Goal: Complete application form: Complete application form

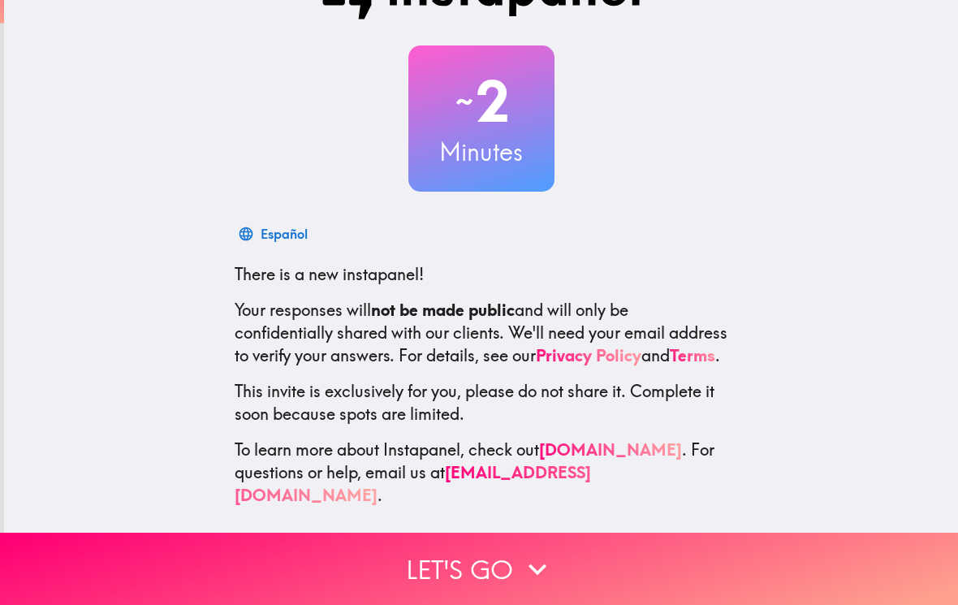
scroll to position [58, 0]
click at [618, 580] on button "Let's go" at bounding box center [479, 568] width 958 height 72
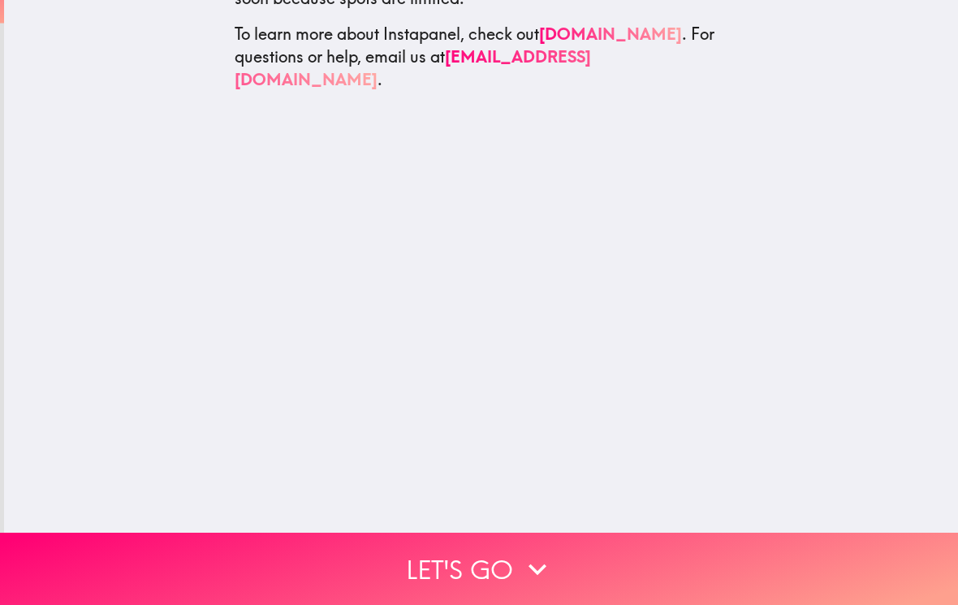
scroll to position [0, 0]
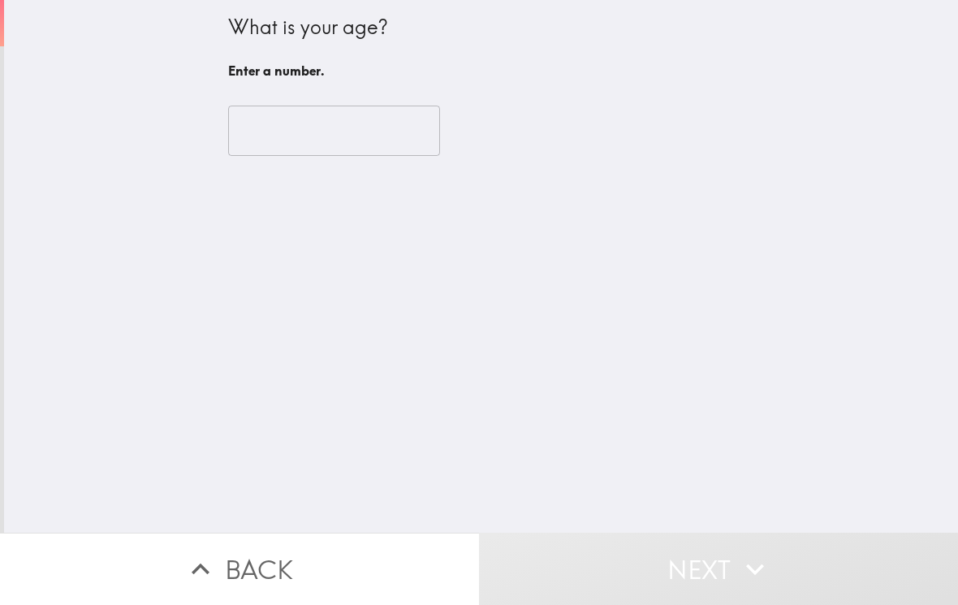
click at [399, 131] on input "number" at bounding box center [334, 131] width 212 height 50
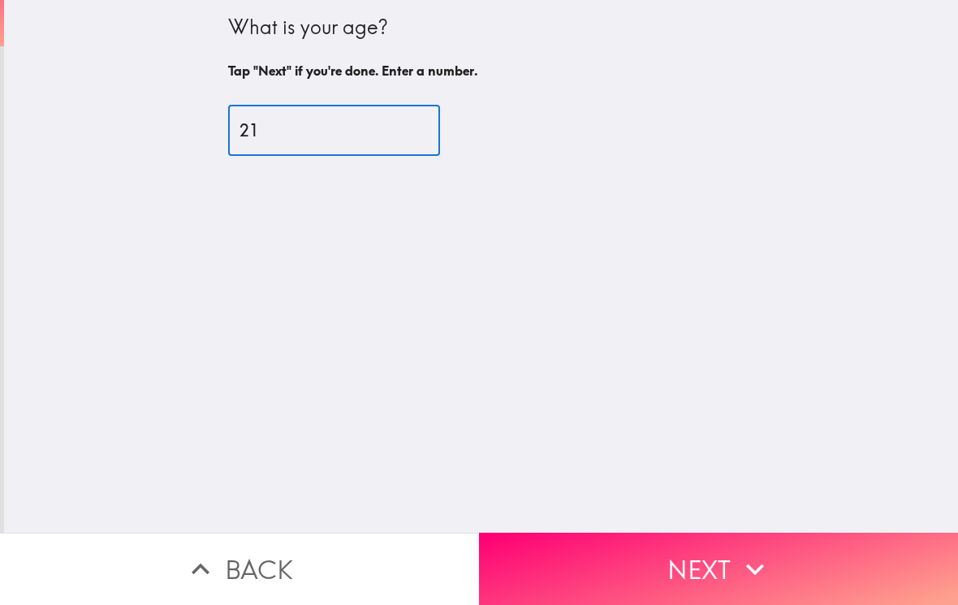
type input "21"
click at [795, 576] on button "Next" at bounding box center [718, 568] width 479 height 72
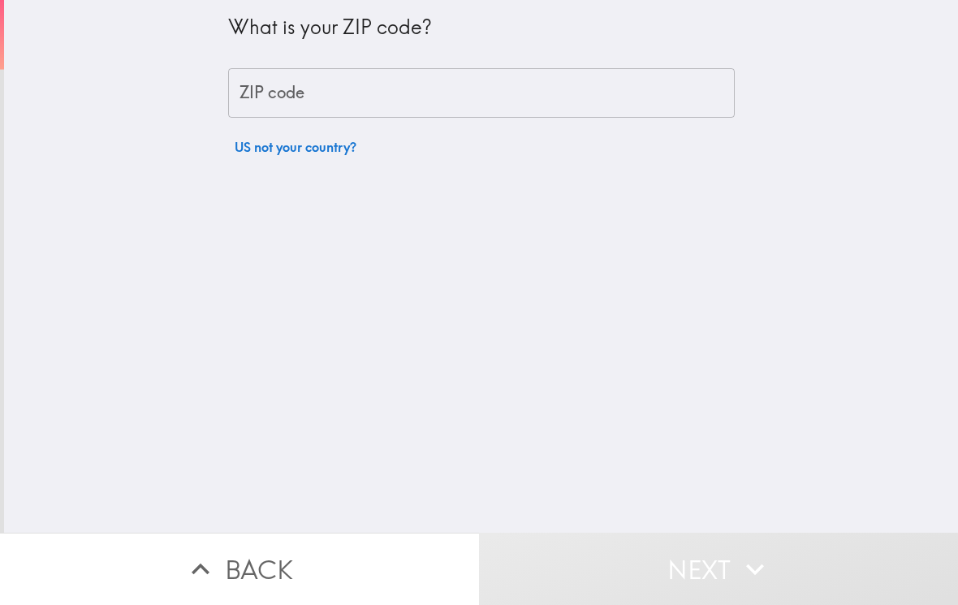
click at [472, 103] on input "ZIP code" at bounding box center [481, 93] width 507 height 50
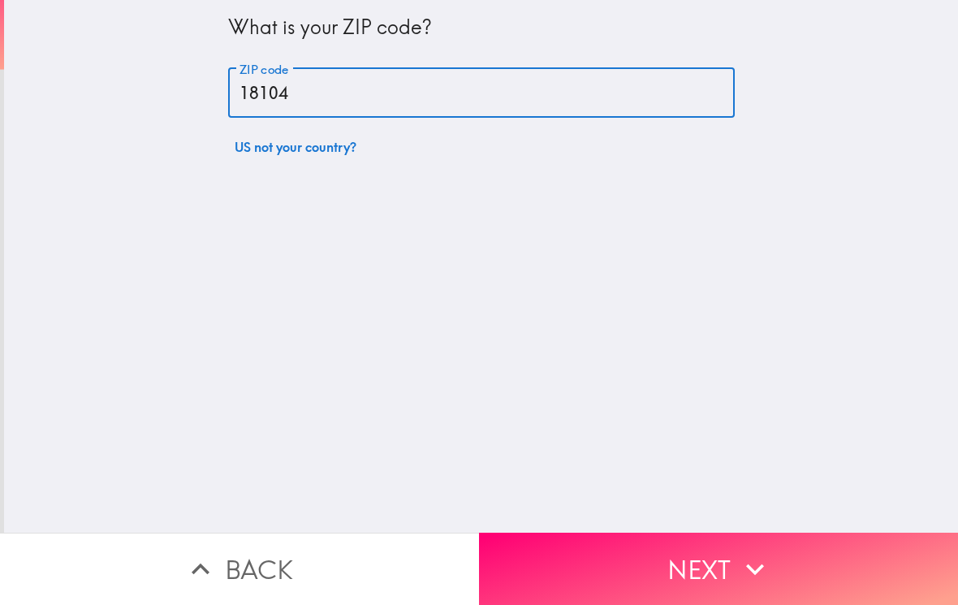
type input "18104"
click at [782, 575] on button "Next" at bounding box center [718, 568] width 479 height 72
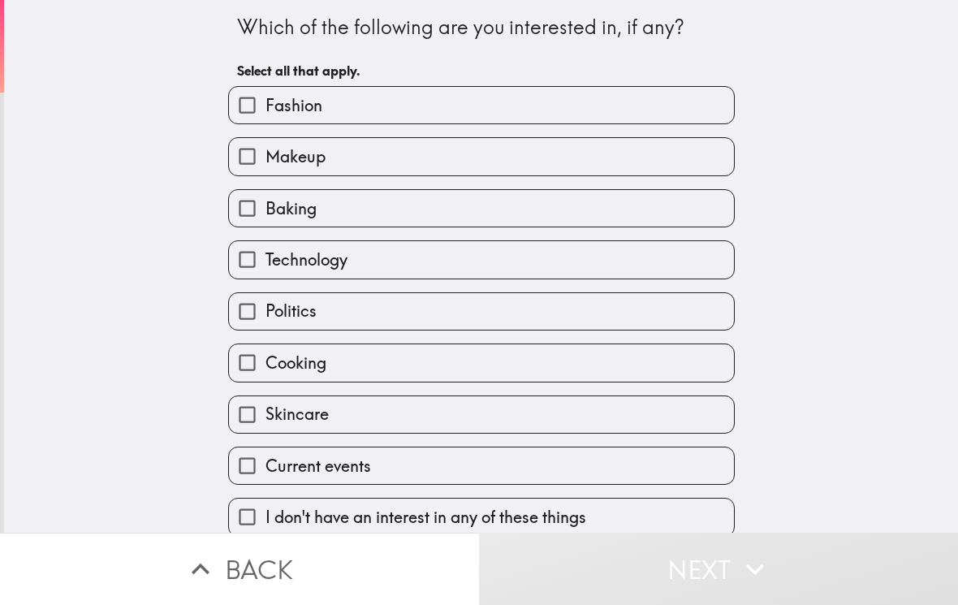
click at [462, 166] on label "Makeup" at bounding box center [481, 156] width 505 height 37
click at [265, 166] on input "Makeup" at bounding box center [247, 156] width 37 height 37
checkbox input "true"
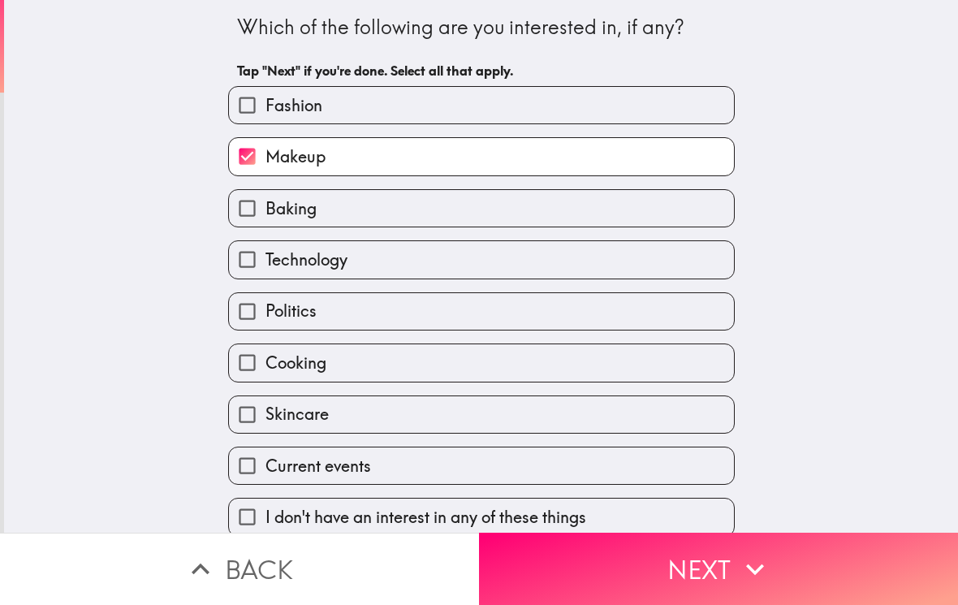
click at [432, 106] on label "Fashion" at bounding box center [481, 105] width 505 height 37
click at [265, 106] on input "Fashion" at bounding box center [247, 105] width 37 height 37
checkbox input "true"
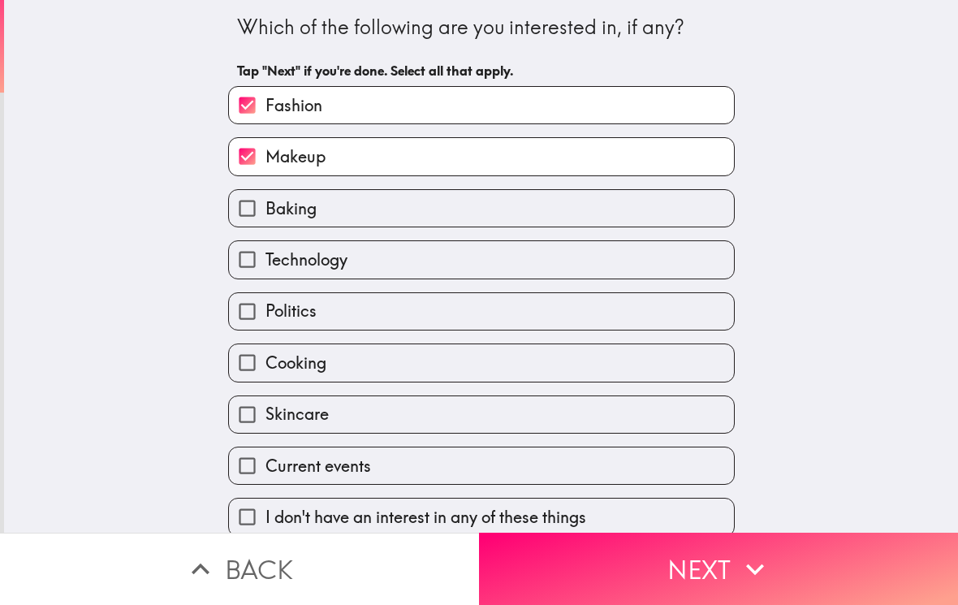
click at [404, 218] on label "Baking" at bounding box center [481, 208] width 505 height 37
click at [265, 218] on input "Baking" at bounding box center [247, 208] width 37 height 37
checkbox input "true"
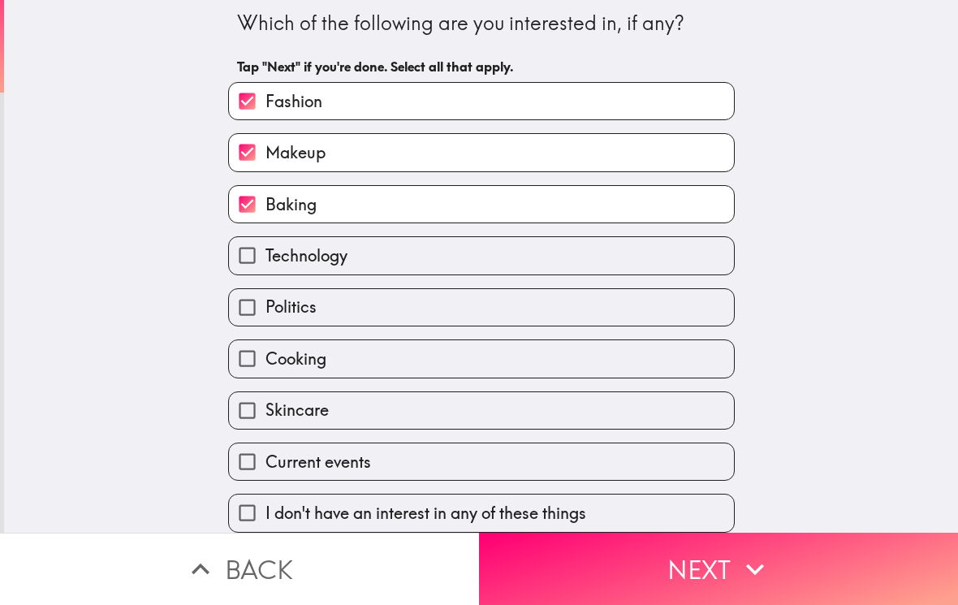
scroll to position [11, 0]
click at [416, 462] on label "Current events" at bounding box center [481, 461] width 505 height 37
click at [265, 462] on input "Current events" at bounding box center [247, 461] width 37 height 37
checkbox input "true"
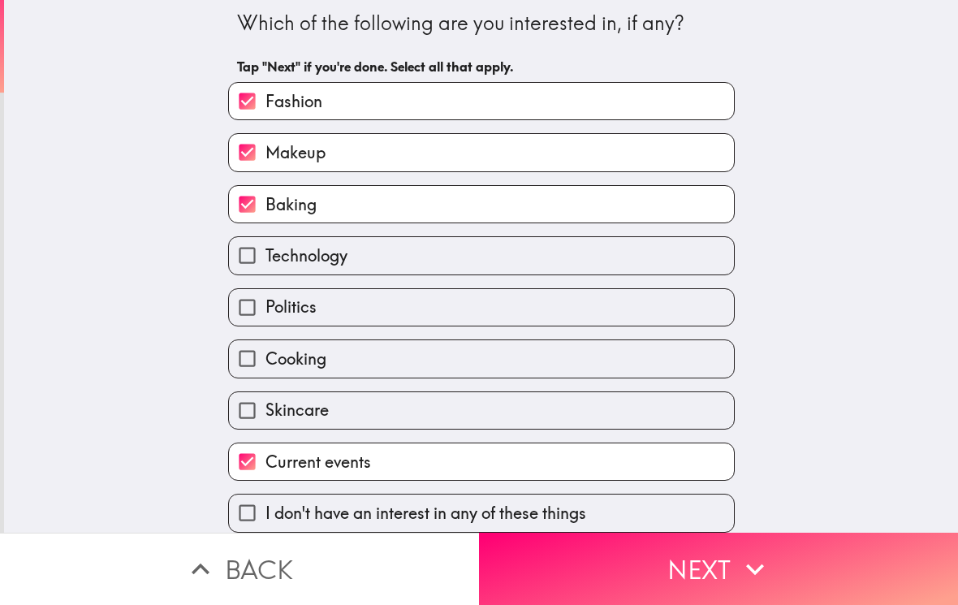
click at [398, 407] on label "Skincare" at bounding box center [481, 410] width 505 height 37
click at [265, 407] on input "Skincare" at bounding box center [247, 410] width 37 height 37
checkbox input "true"
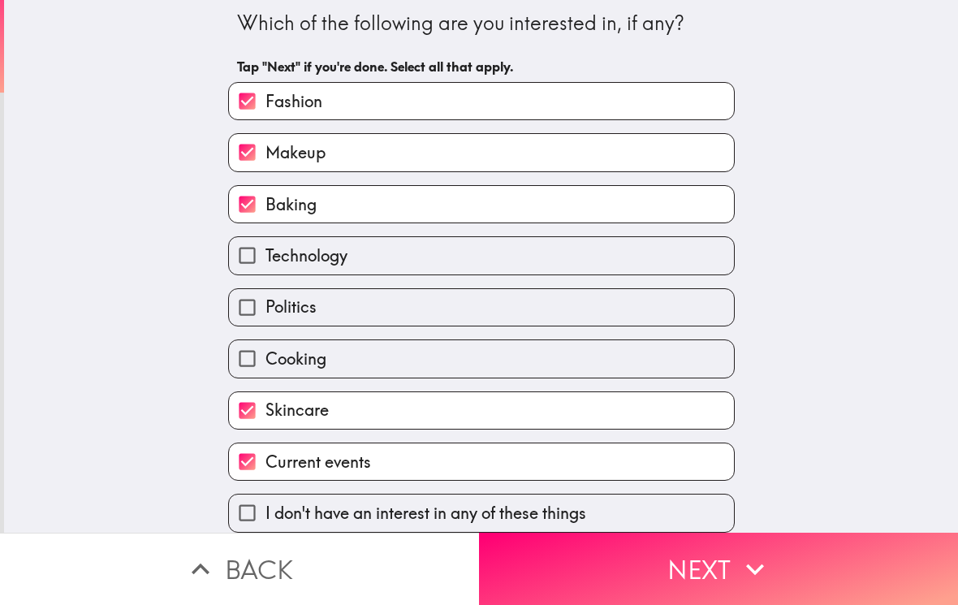
click at [375, 356] on label "Cooking" at bounding box center [481, 358] width 505 height 37
click at [265, 356] on input "Cooking" at bounding box center [247, 358] width 37 height 37
checkbox input "true"
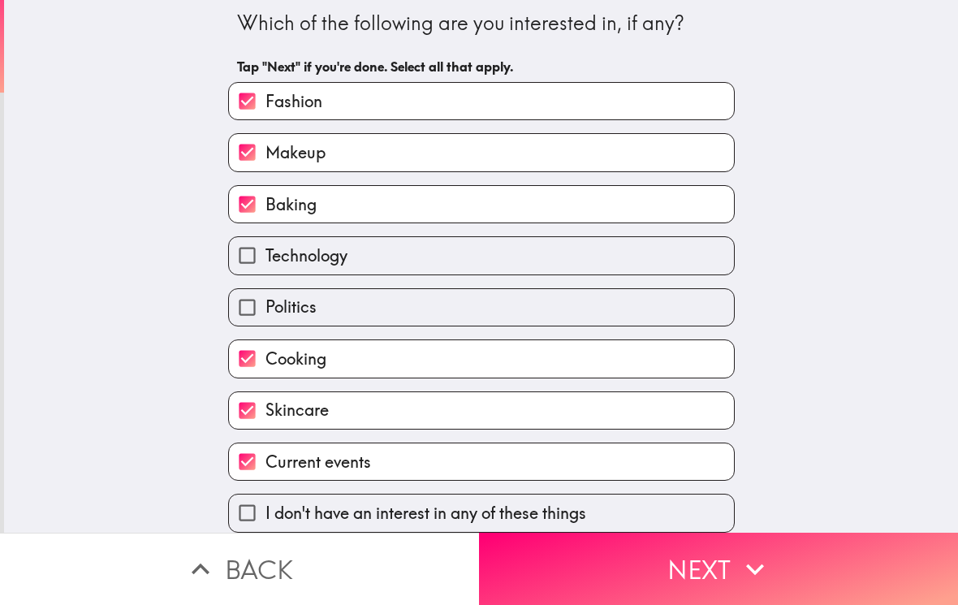
click at [374, 303] on label "Politics" at bounding box center [481, 307] width 505 height 37
click at [265, 303] on input "Politics" at bounding box center [247, 307] width 37 height 37
checkbox input "true"
click at [389, 247] on label "Technology" at bounding box center [481, 255] width 505 height 37
click at [265, 247] on input "Technology" at bounding box center [247, 255] width 37 height 37
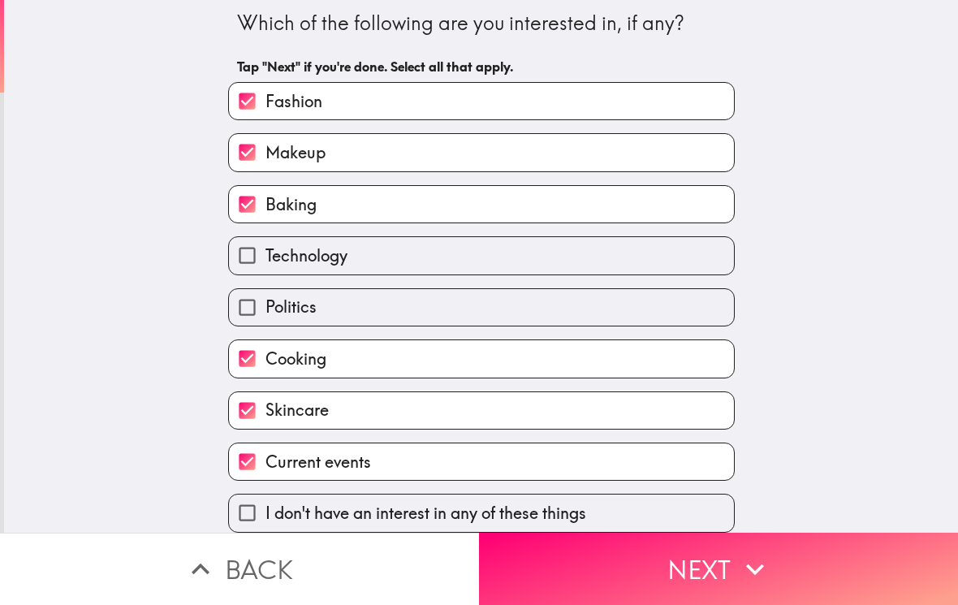
checkbox input "true"
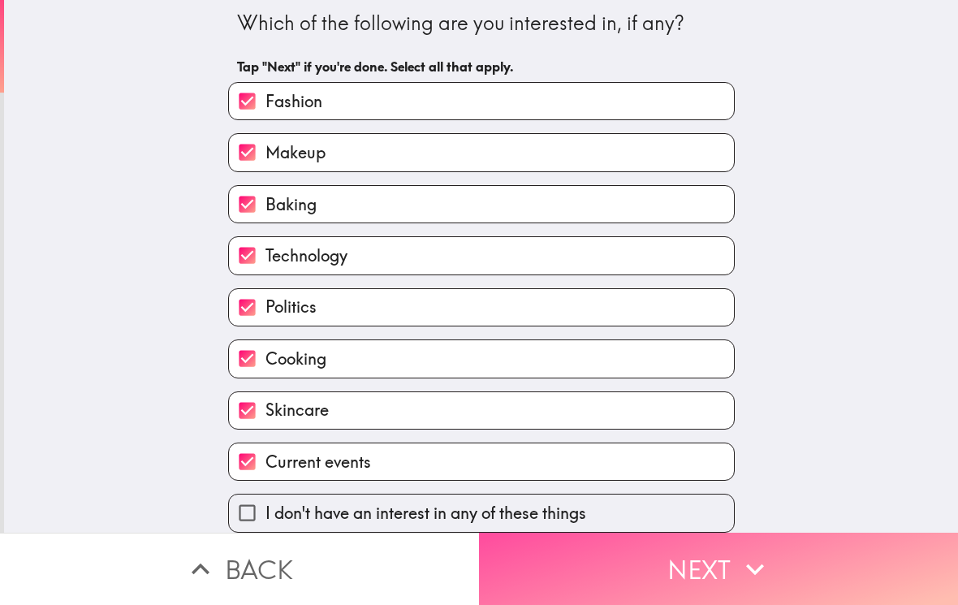
click at [636, 593] on button "Next" at bounding box center [718, 568] width 479 height 72
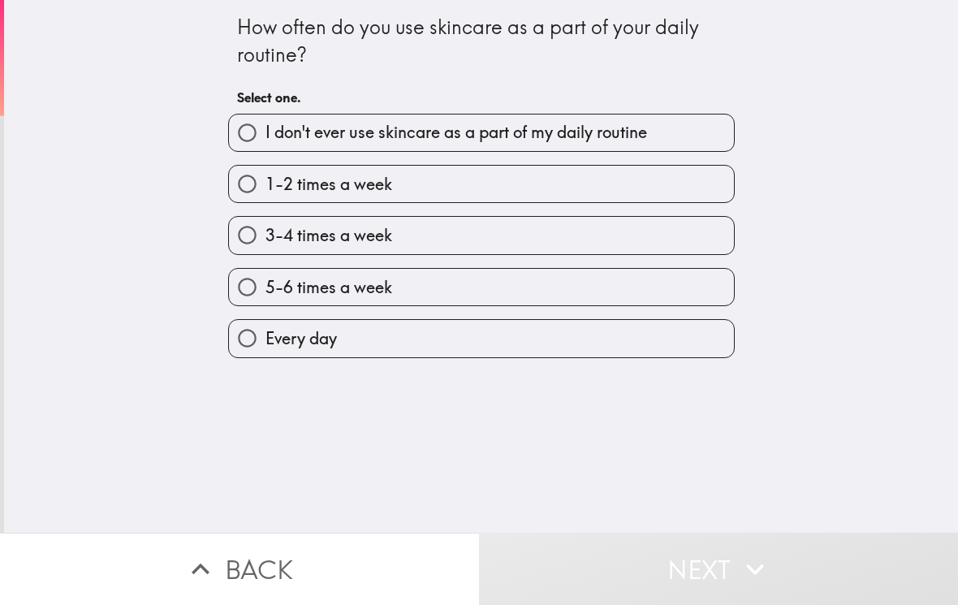
click at [459, 135] on span "I don't ever use skincare as a part of my daily routine" at bounding box center [456, 132] width 382 height 23
click at [265, 135] on input "I don't ever use skincare as a part of my daily routine" at bounding box center [247, 132] width 37 height 37
radio input "true"
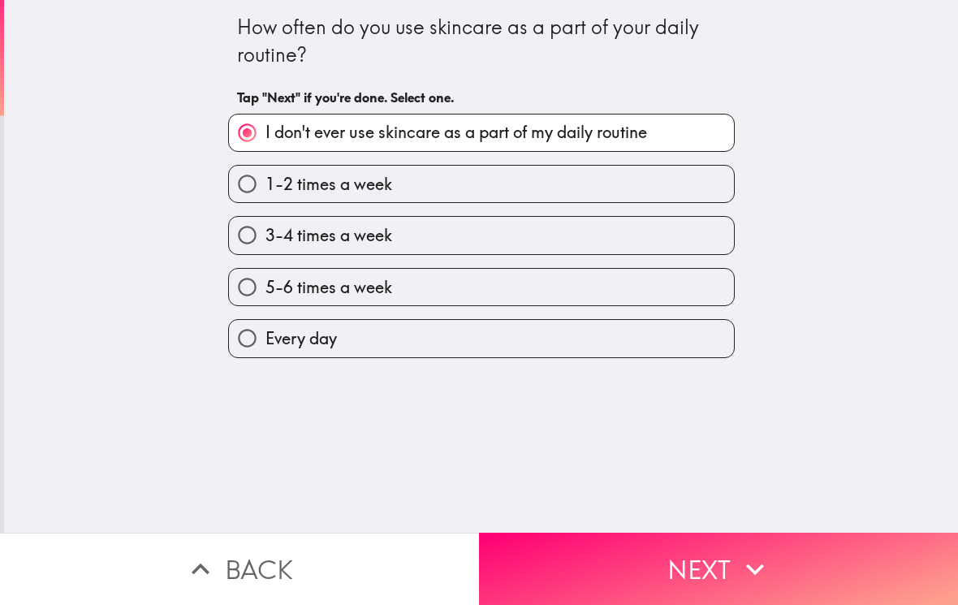
click at [631, 597] on button "Next" at bounding box center [718, 568] width 479 height 72
